Goal: Information Seeking & Learning: Learn about a topic

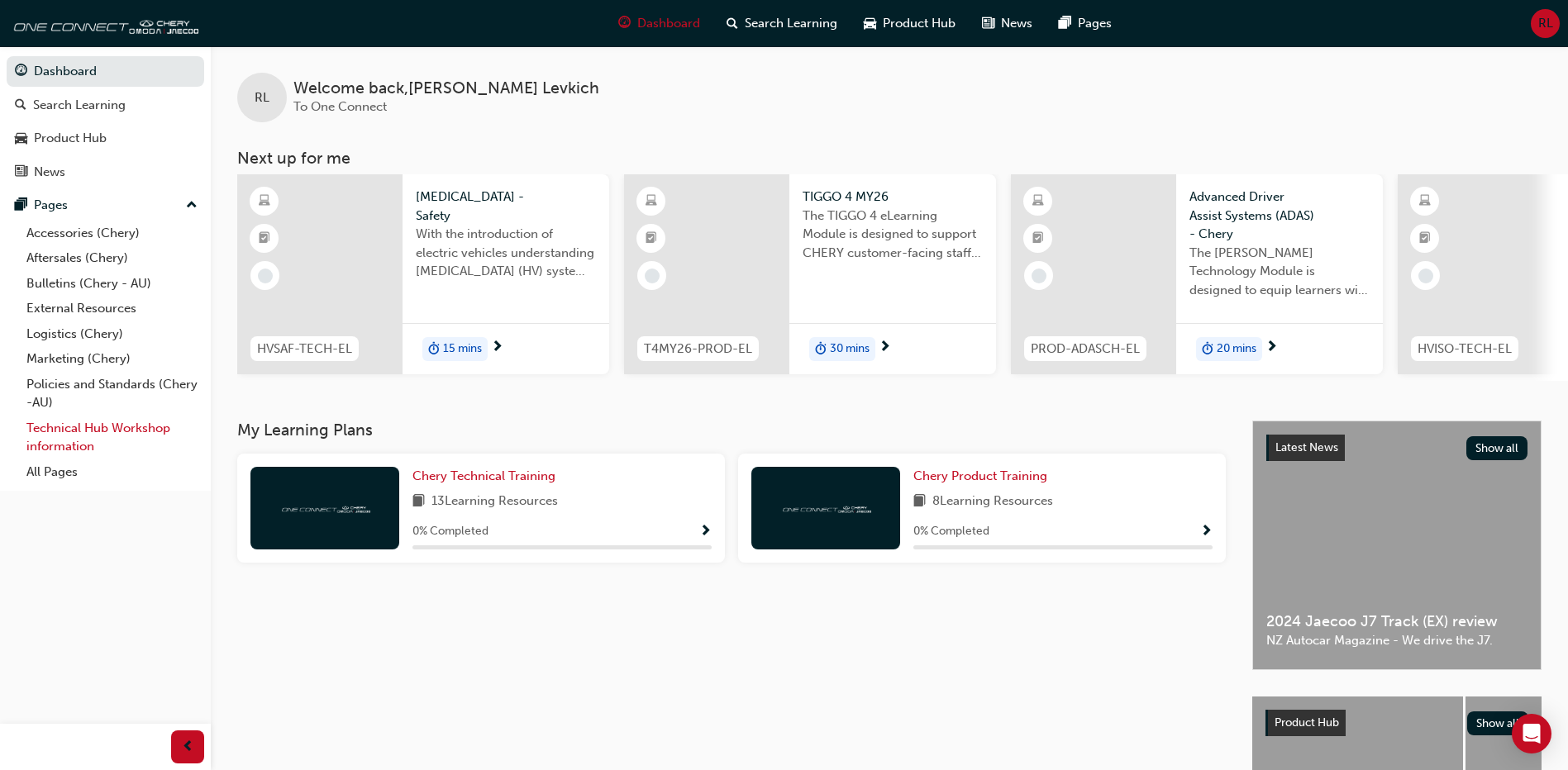
click at [107, 425] on link "Technical Hub Workshop information" at bounding box center [112, 437] width 185 height 44
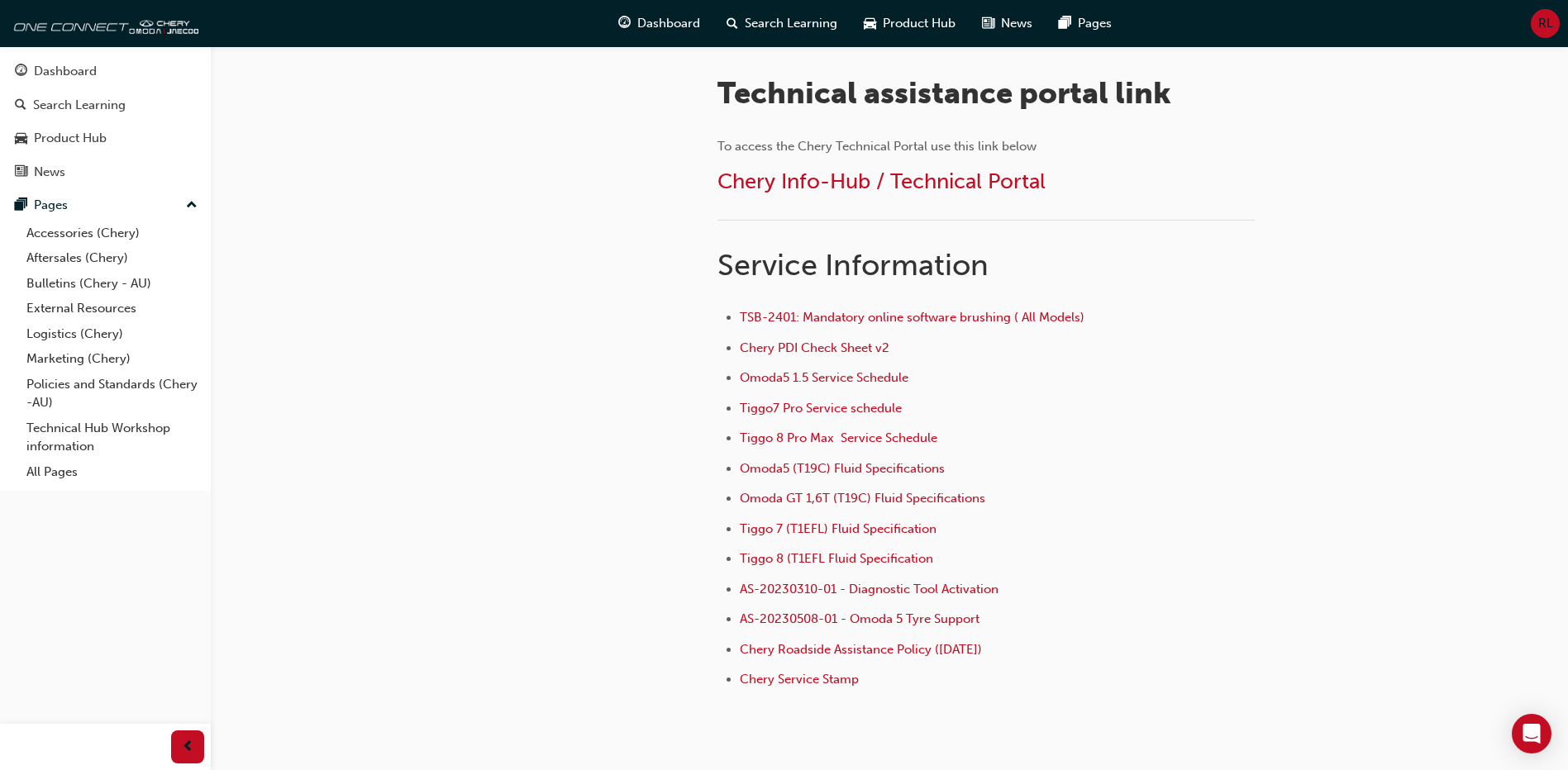
scroll to position [588, 0]
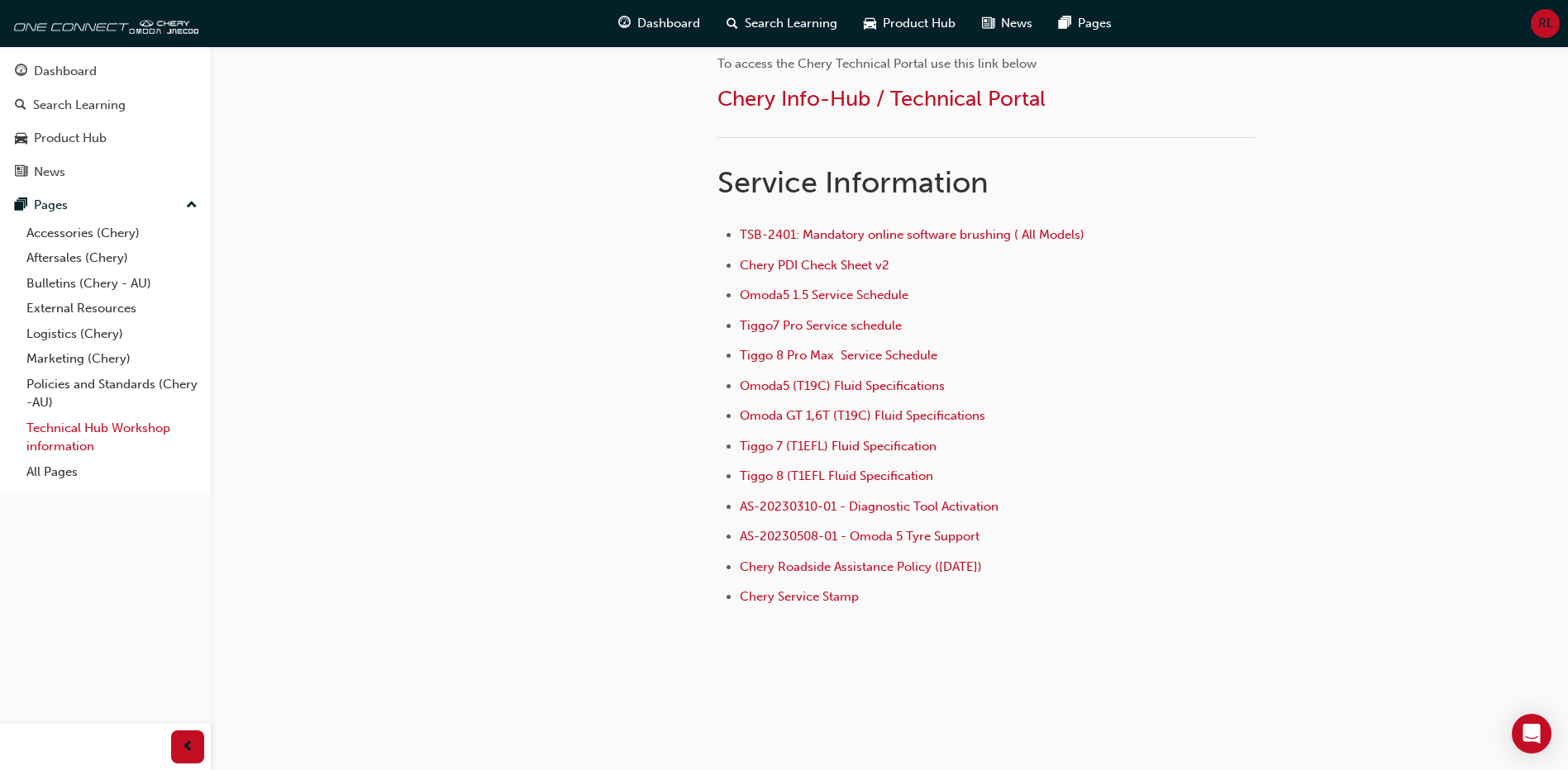
click at [101, 438] on link "Technical Hub Workshop information" at bounding box center [112, 437] width 185 height 44
click at [841, 321] on span "Tiggo7 Pro Service schedule" at bounding box center [820, 325] width 162 height 15
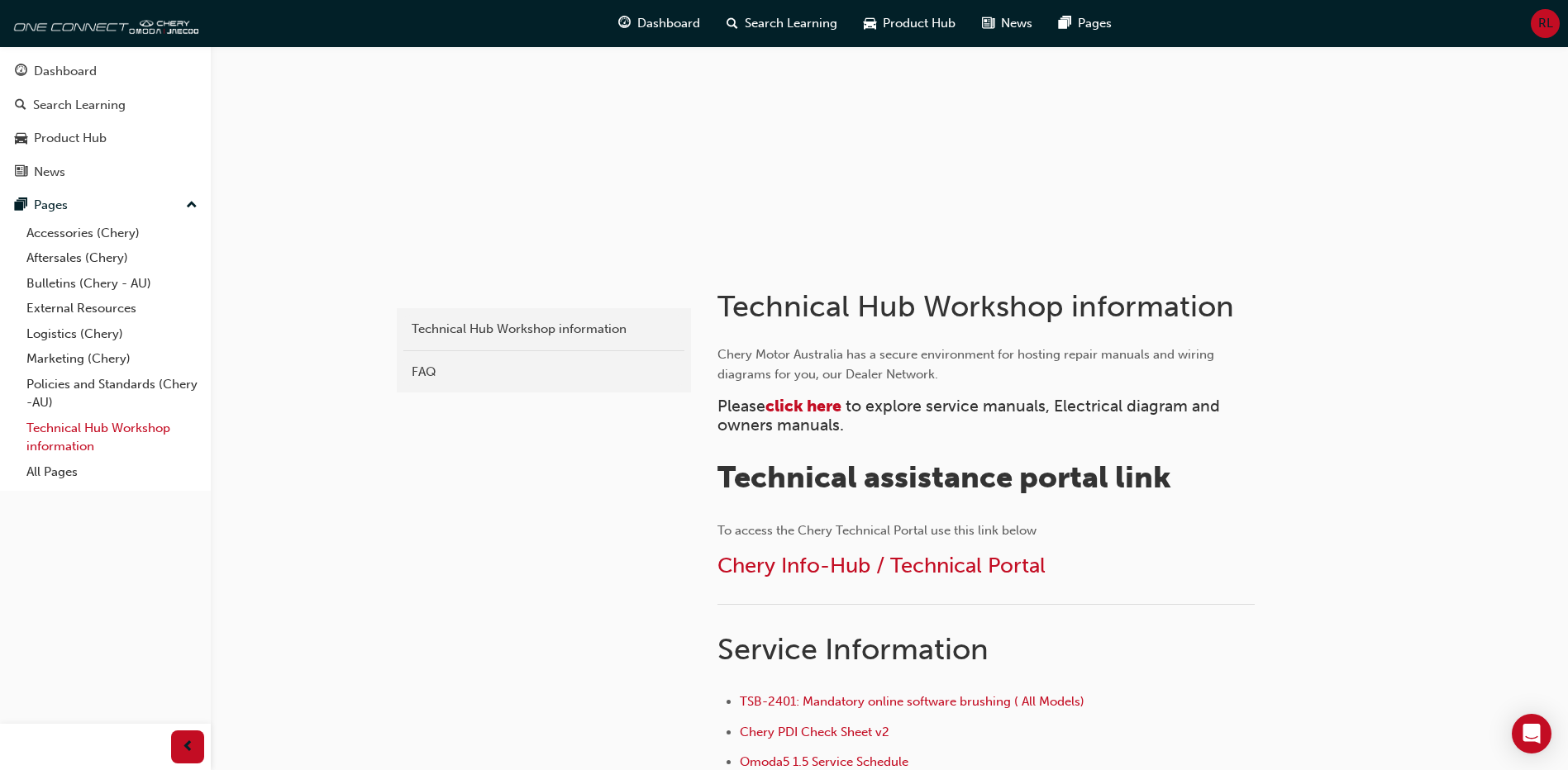
scroll to position [93, 0]
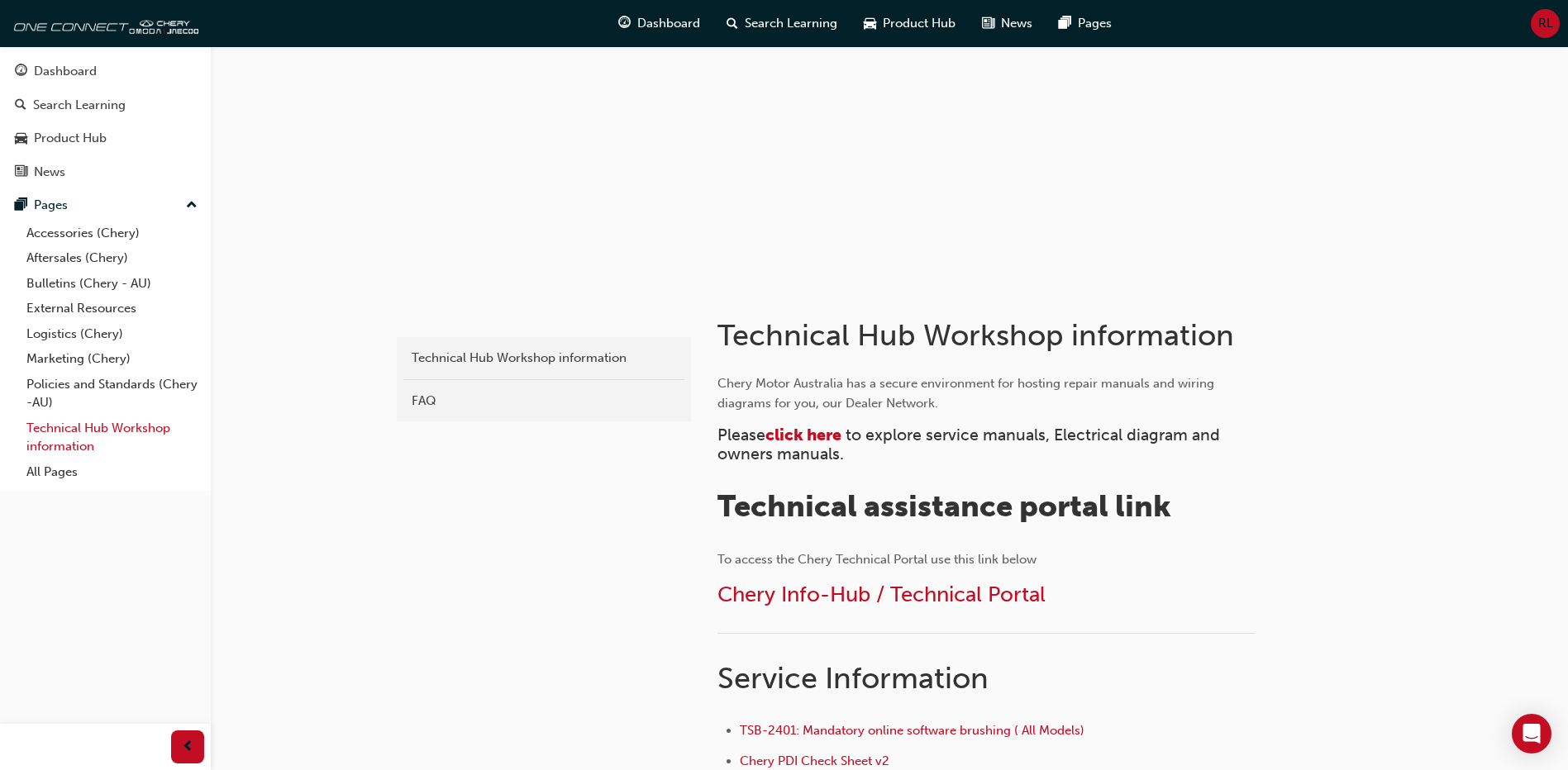
click at [100, 433] on link "Technical Hub Workshop information" at bounding box center [112, 437] width 185 height 44
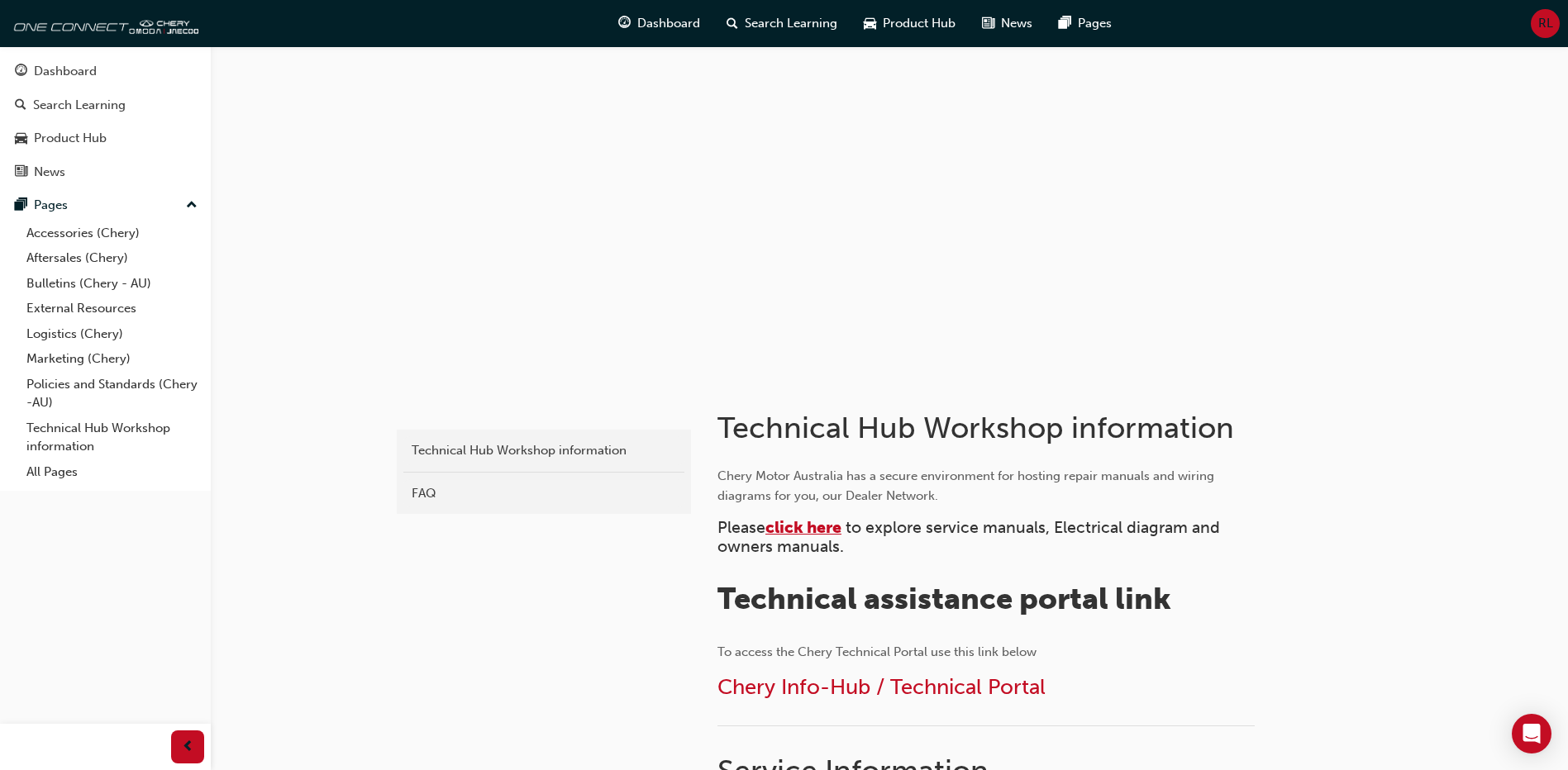
click at [827, 518] on span "click here" at bounding box center [803, 528] width 76 height 19
